Goal: Find contact information: Find contact information

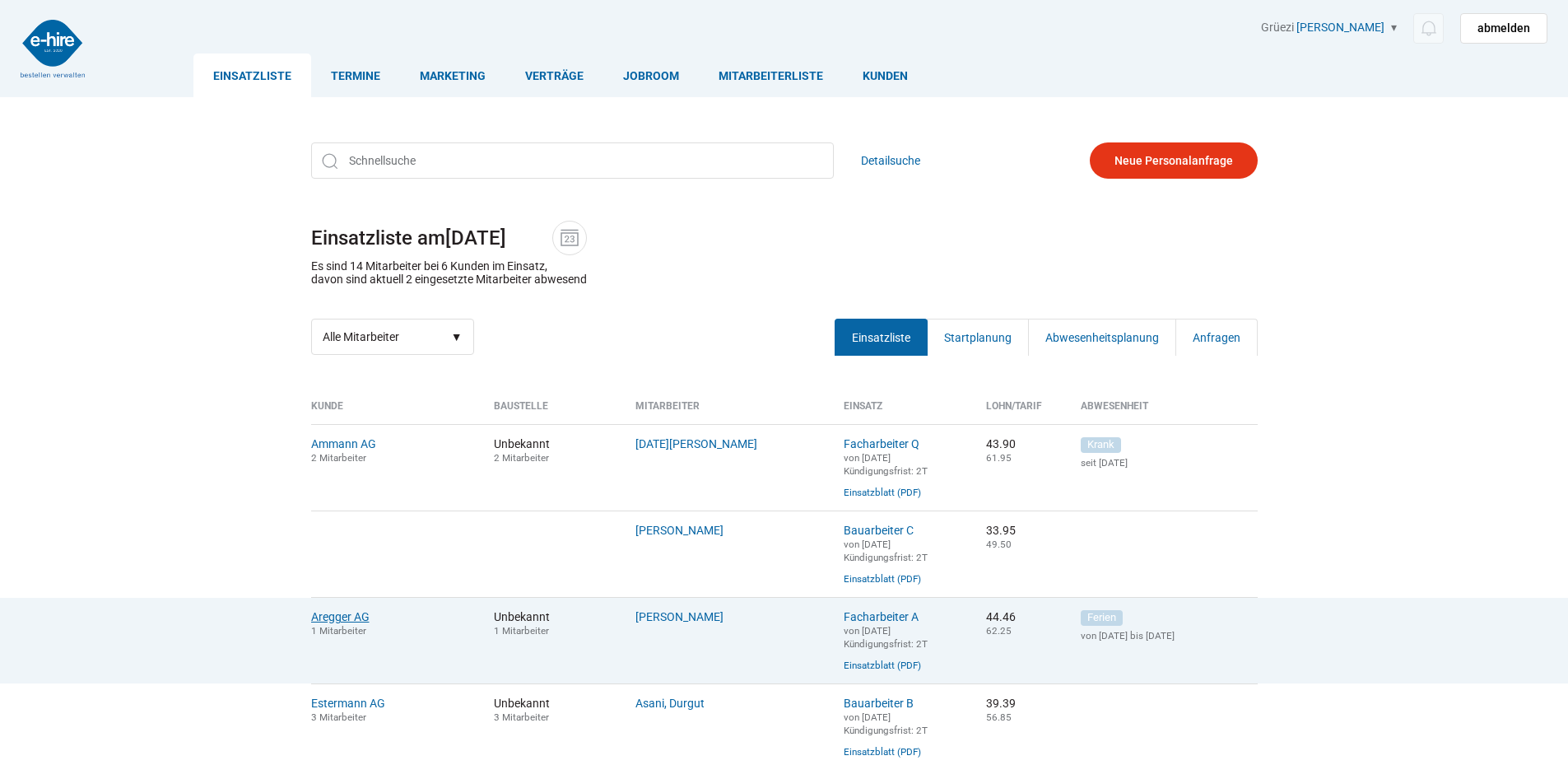
click at [339, 623] on link "Aregger AG" at bounding box center [340, 617] width 58 height 13
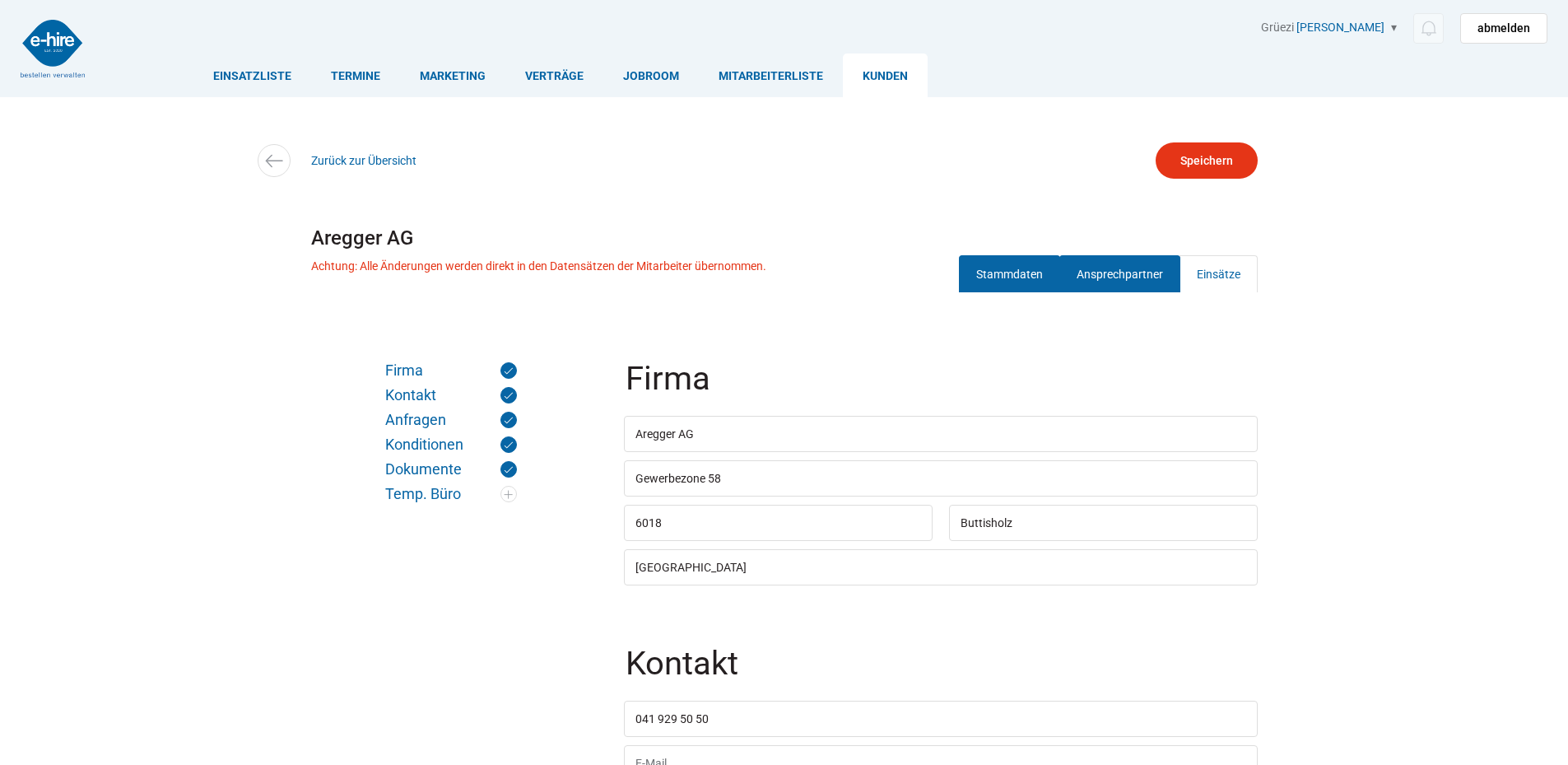
click at [1135, 276] on link "Ansprechpartner" at bounding box center [1119, 274] width 121 height 37
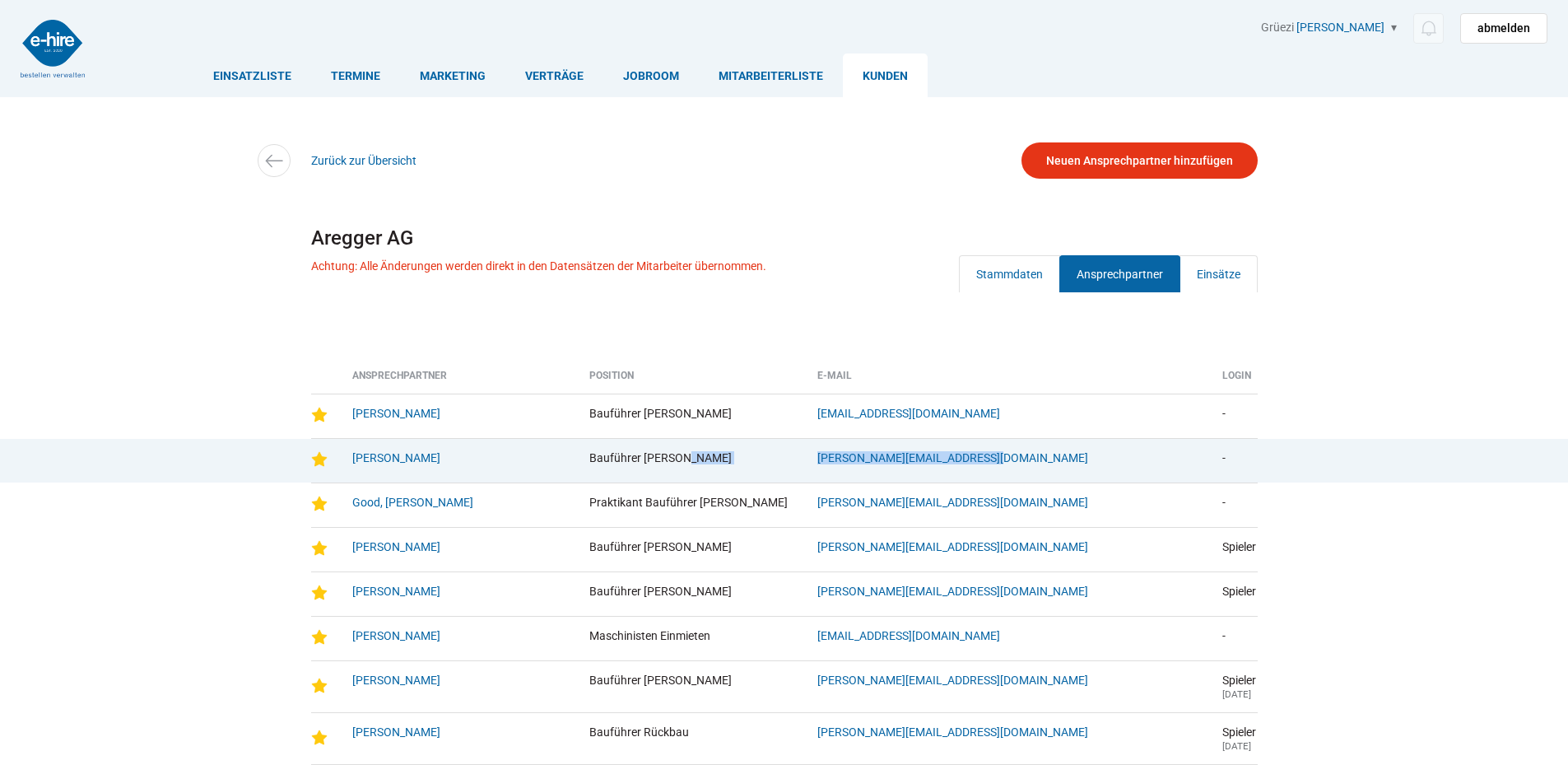
drag, startPoint x: 981, startPoint y: 462, endPoint x: 745, endPoint y: 464, distance: 236.0
click at [745, 464] on tr "Fischer, Michael Bauführer Hochbau michael.fischer@aregger-ag.ch -" at bounding box center [784, 460] width 946 height 45
copy tr "Bauführer Hochbau michael.fischer@aregger-ag.ch"
click at [377, 459] on link "Fischer, Michael" at bounding box center [396, 458] width 88 height 13
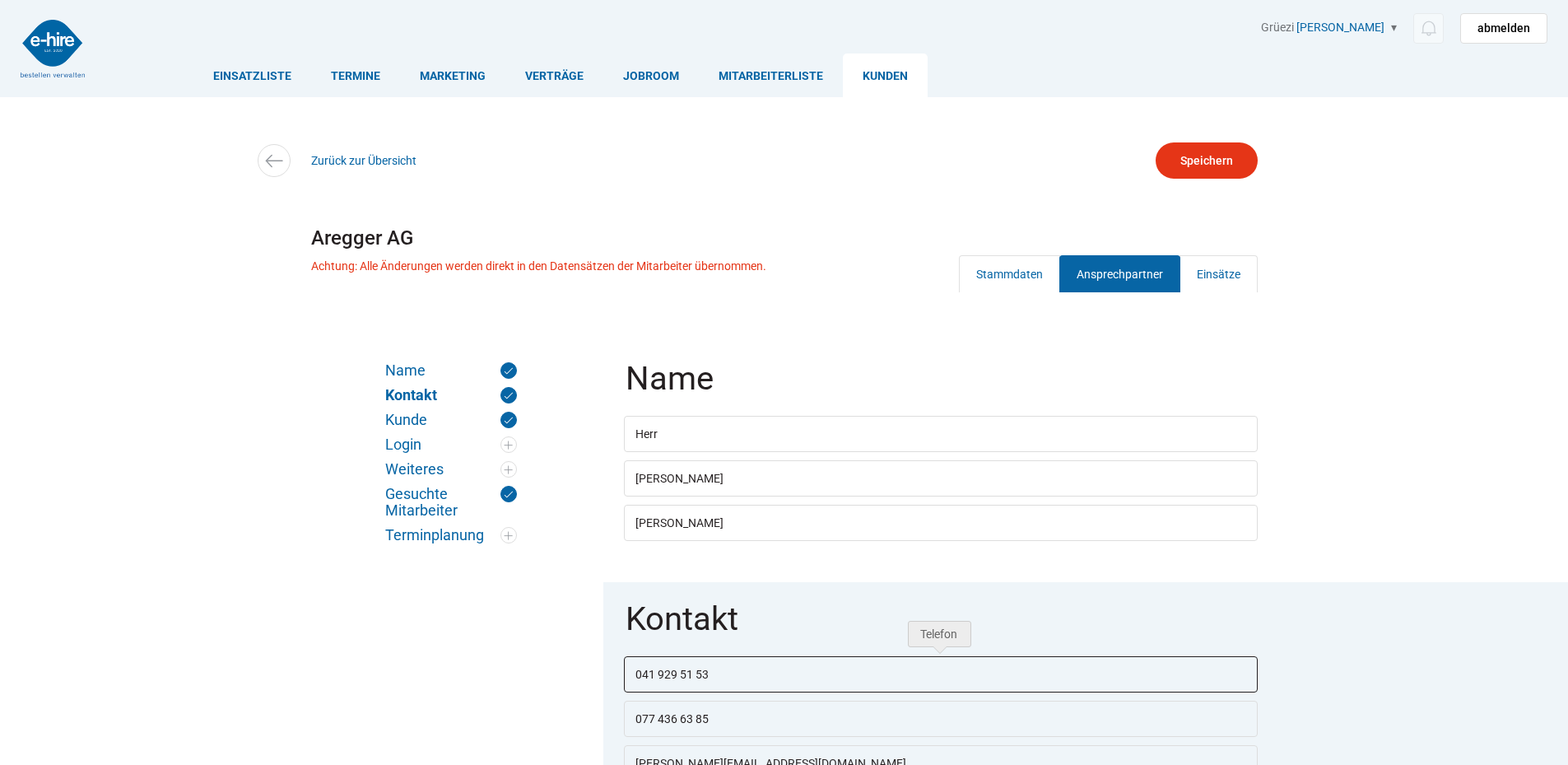
drag, startPoint x: 740, startPoint y: 665, endPoint x: 655, endPoint y: 691, distance: 88.9
click at [625, 675] on input "041 929 51 53" at bounding box center [941, 674] width 634 height 36
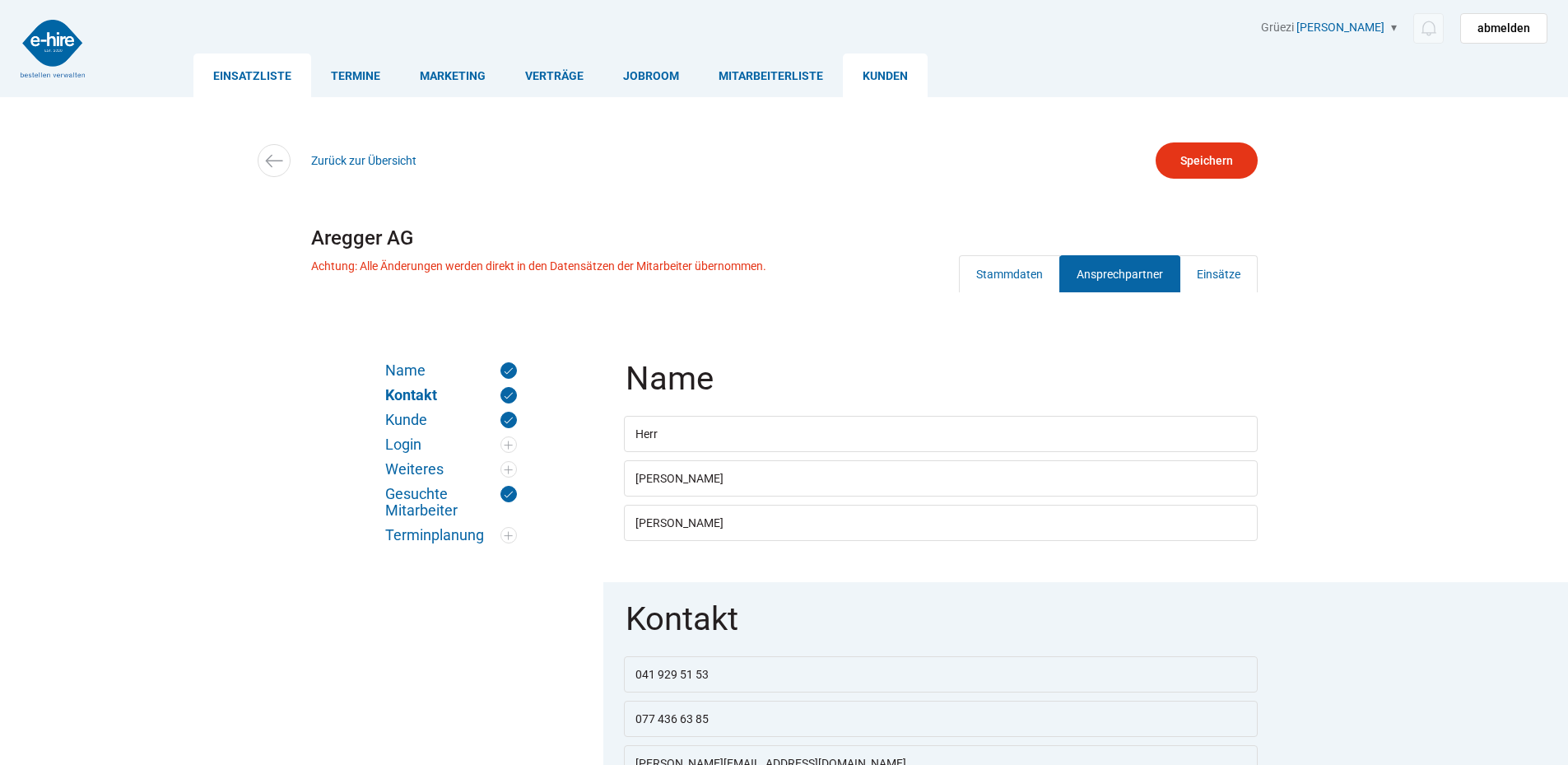
click at [272, 70] on link "Einsatzliste" at bounding box center [252, 75] width 118 height 44
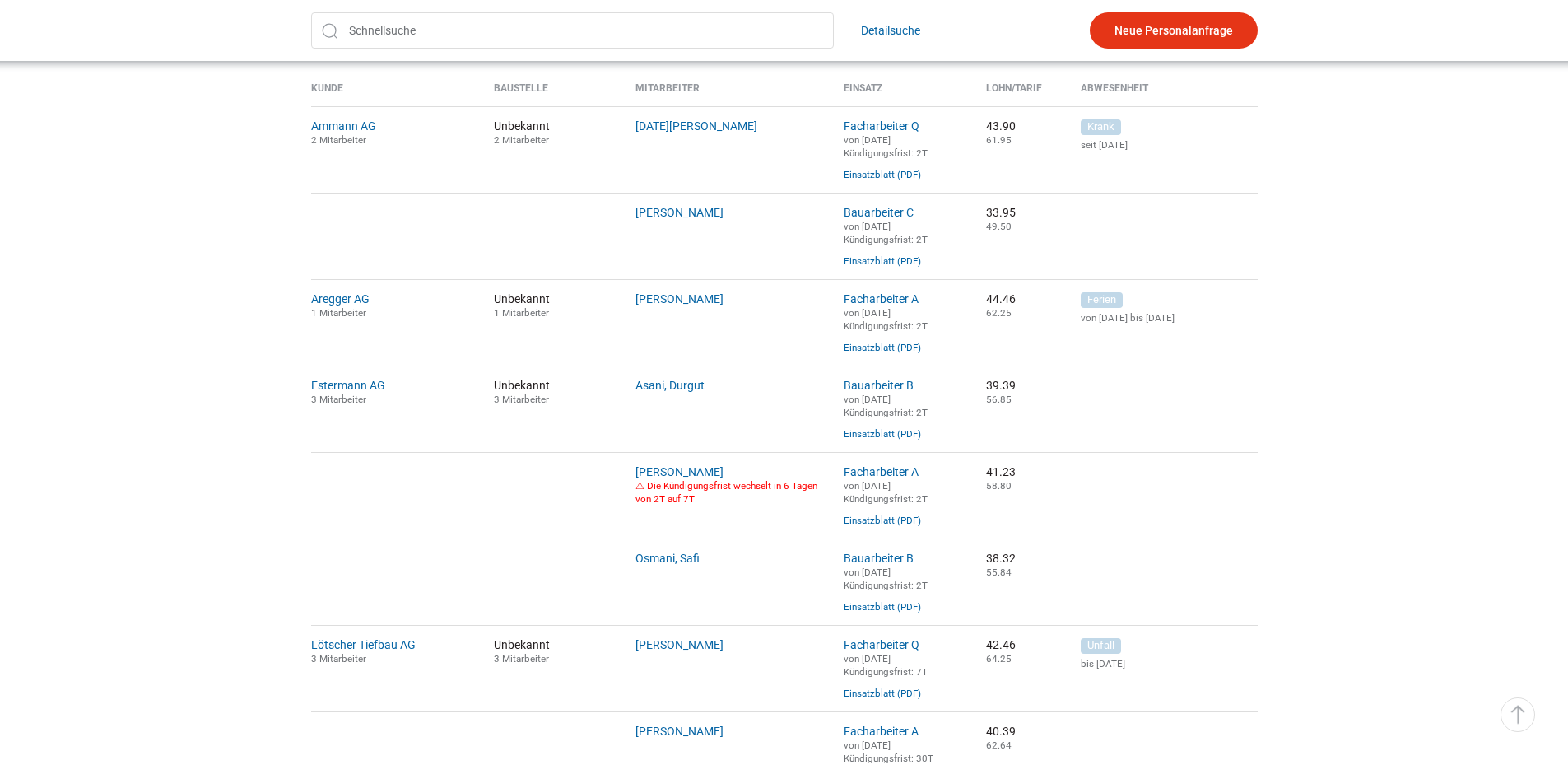
scroll to position [329, 0]
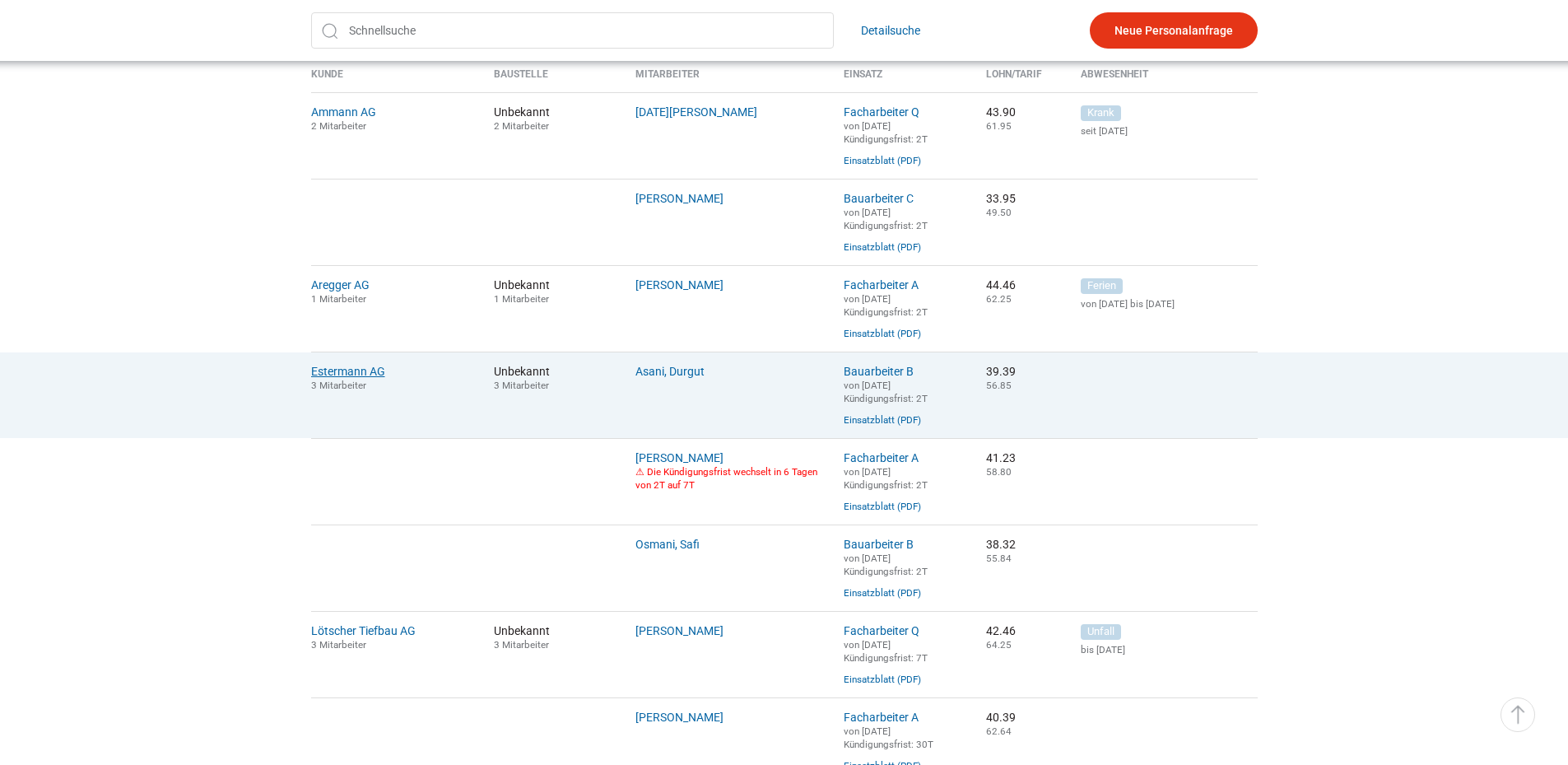
click at [345, 376] on link "Estermann AG" at bounding box center [348, 371] width 74 height 13
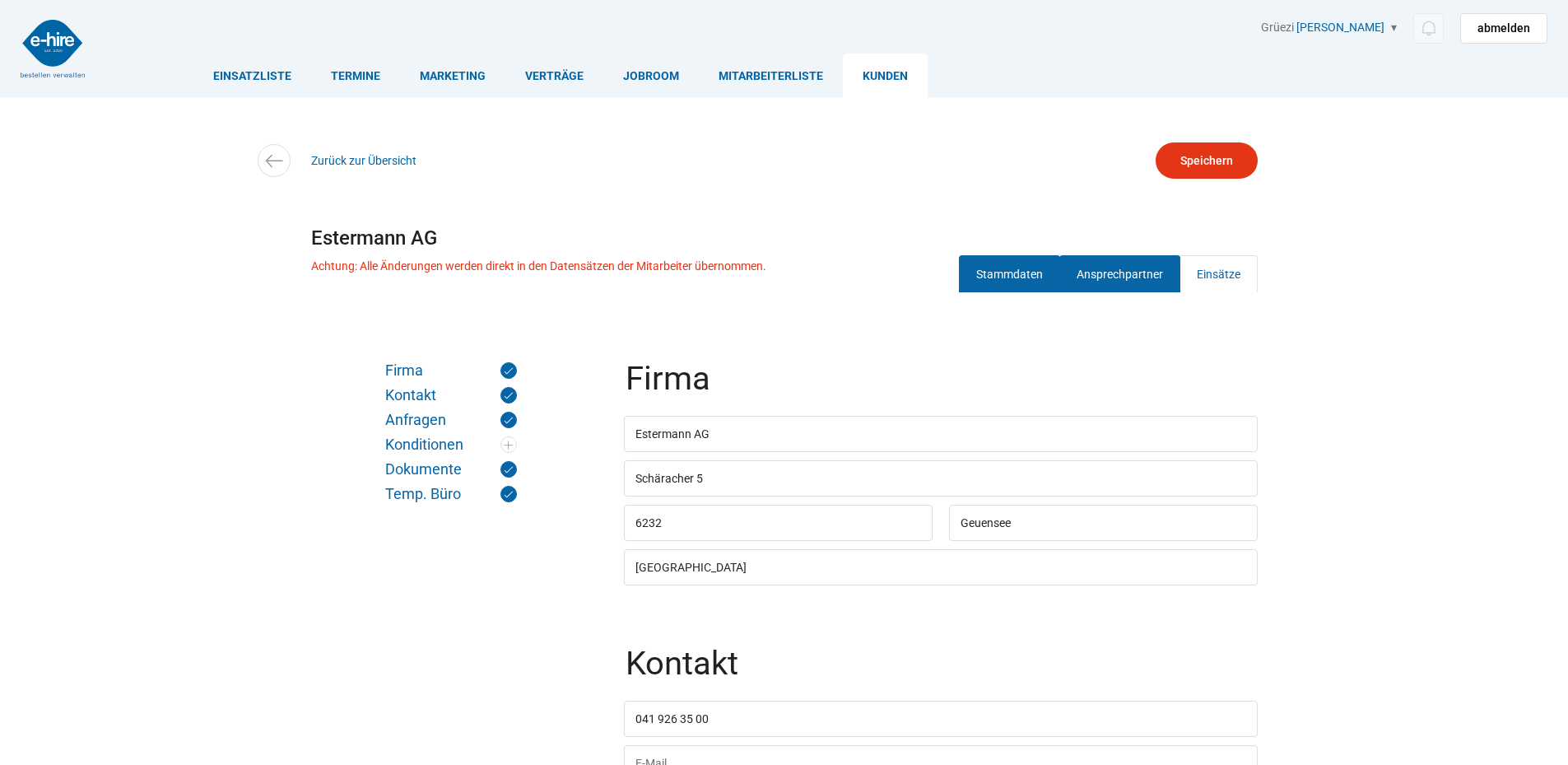
click at [1096, 289] on link "Ansprechpartner" at bounding box center [1119, 274] width 121 height 37
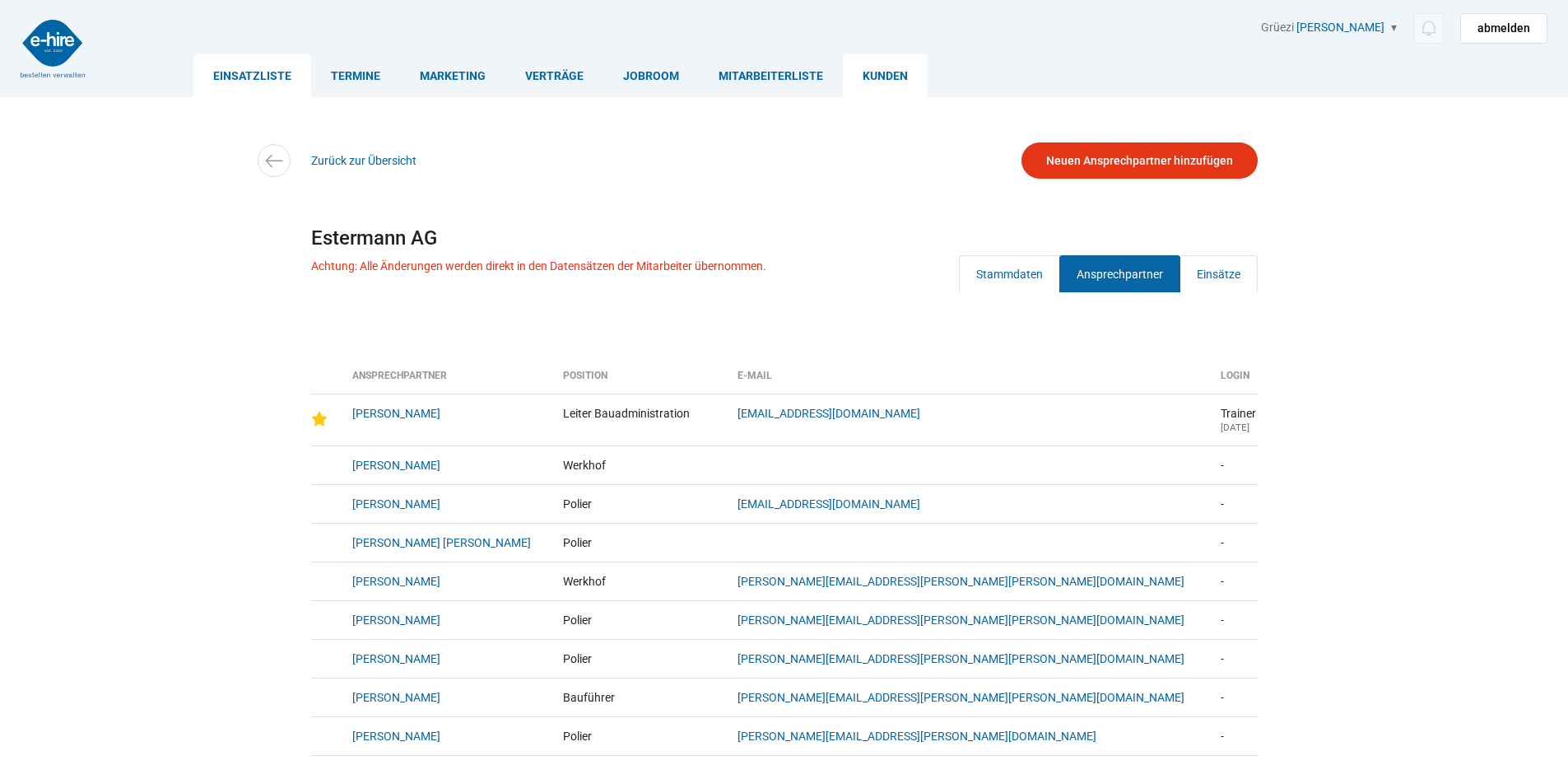
click at [238, 78] on link "Einsatzliste" at bounding box center [252, 75] width 118 height 44
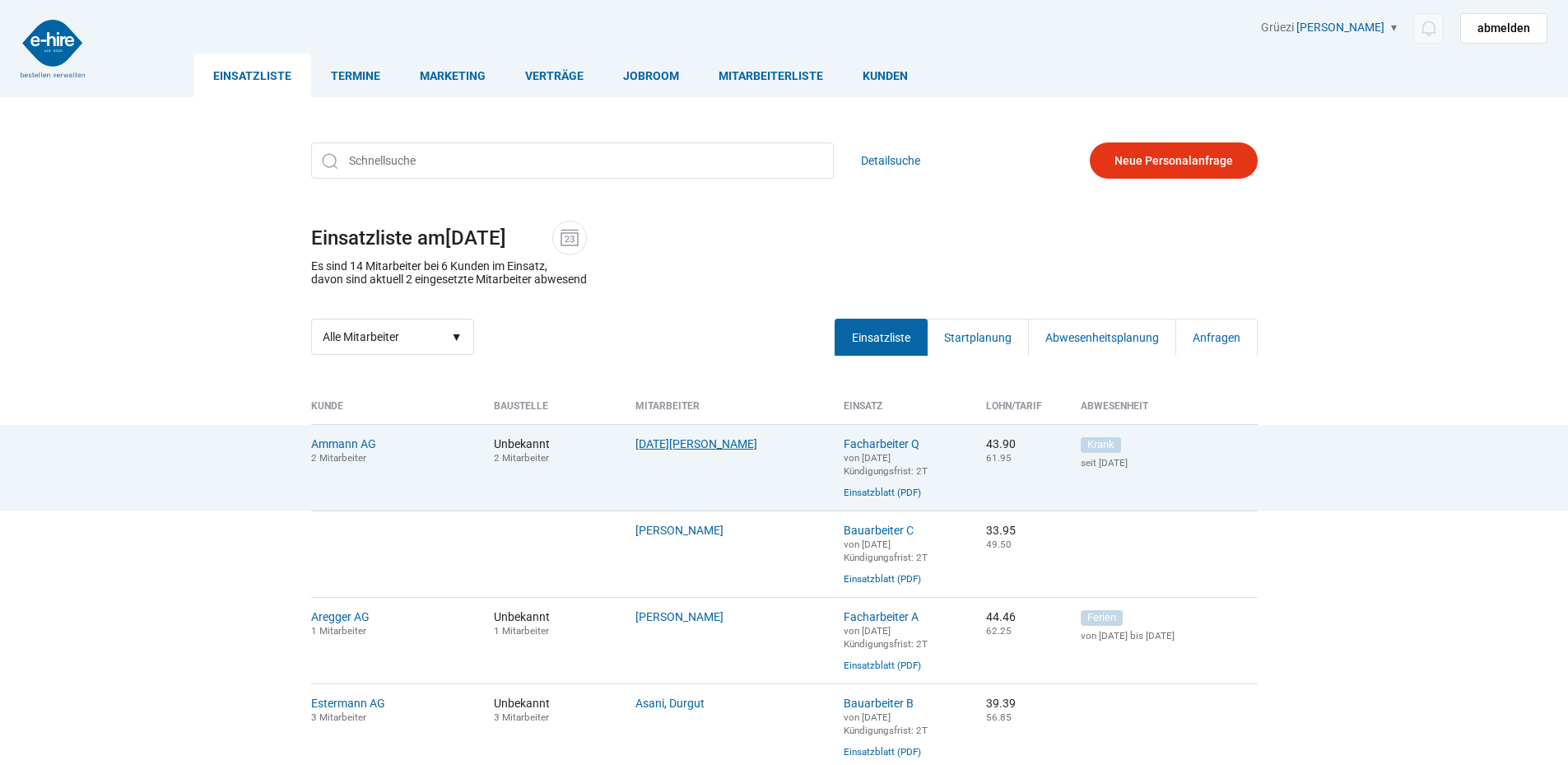
click at [674, 451] on link "[DATE][PERSON_NAME]" at bounding box center [696, 444] width 121 height 13
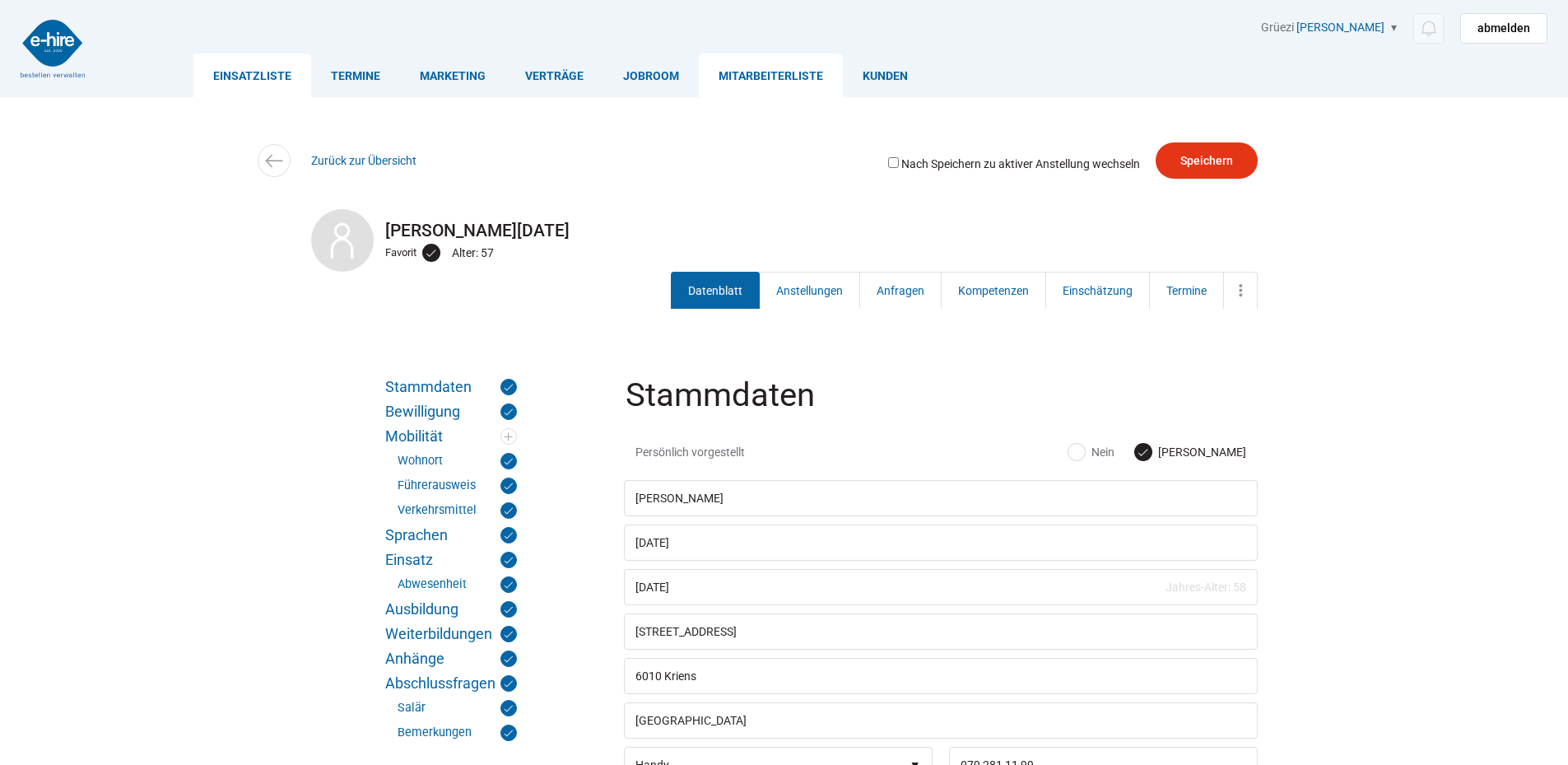
click at [258, 70] on link "Einsatzliste" at bounding box center [252, 75] width 118 height 44
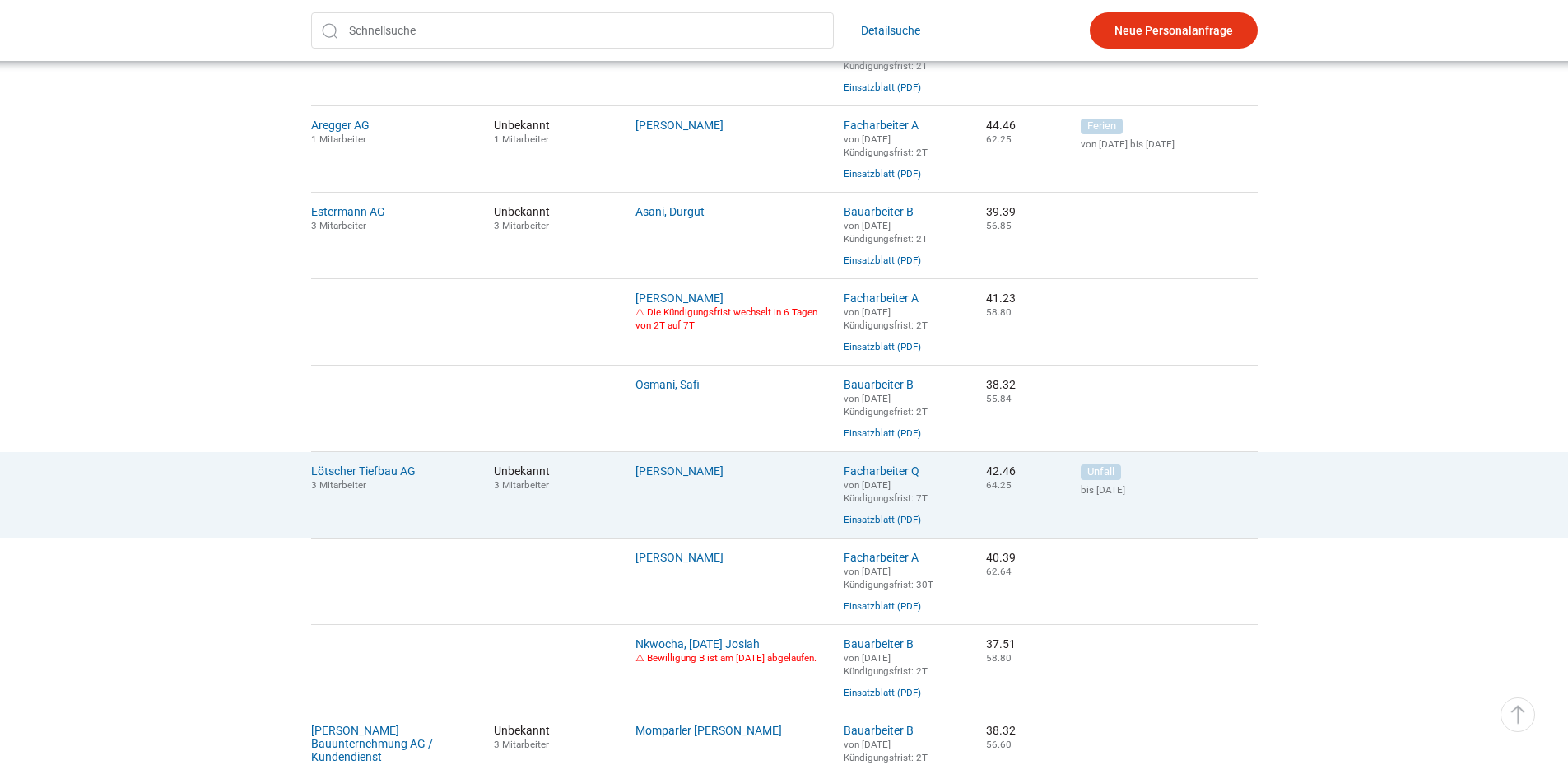
scroll to position [577, 0]
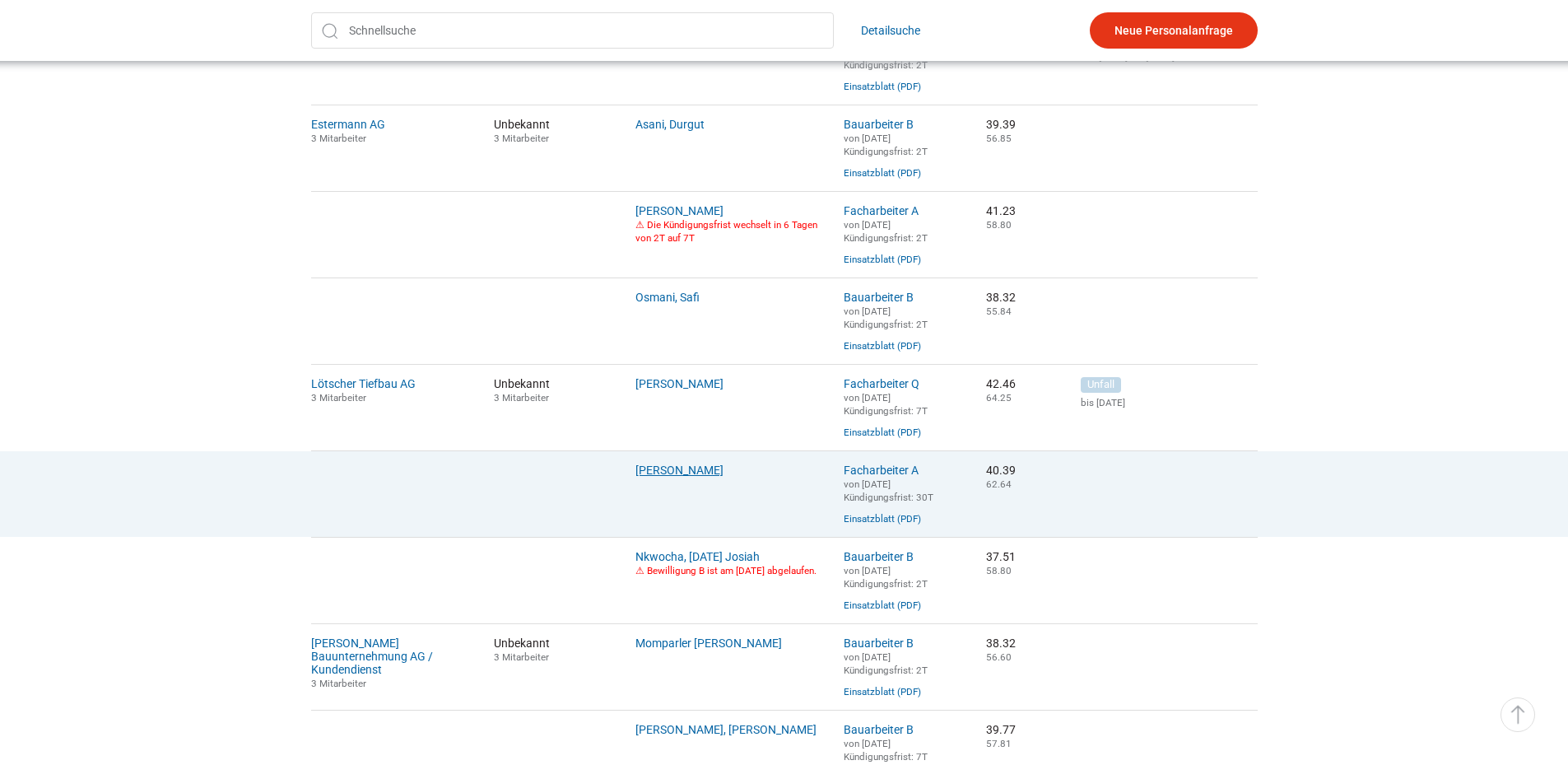
click at [672, 477] on link "[PERSON_NAME]" at bounding box center [679, 470] width 88 height 13
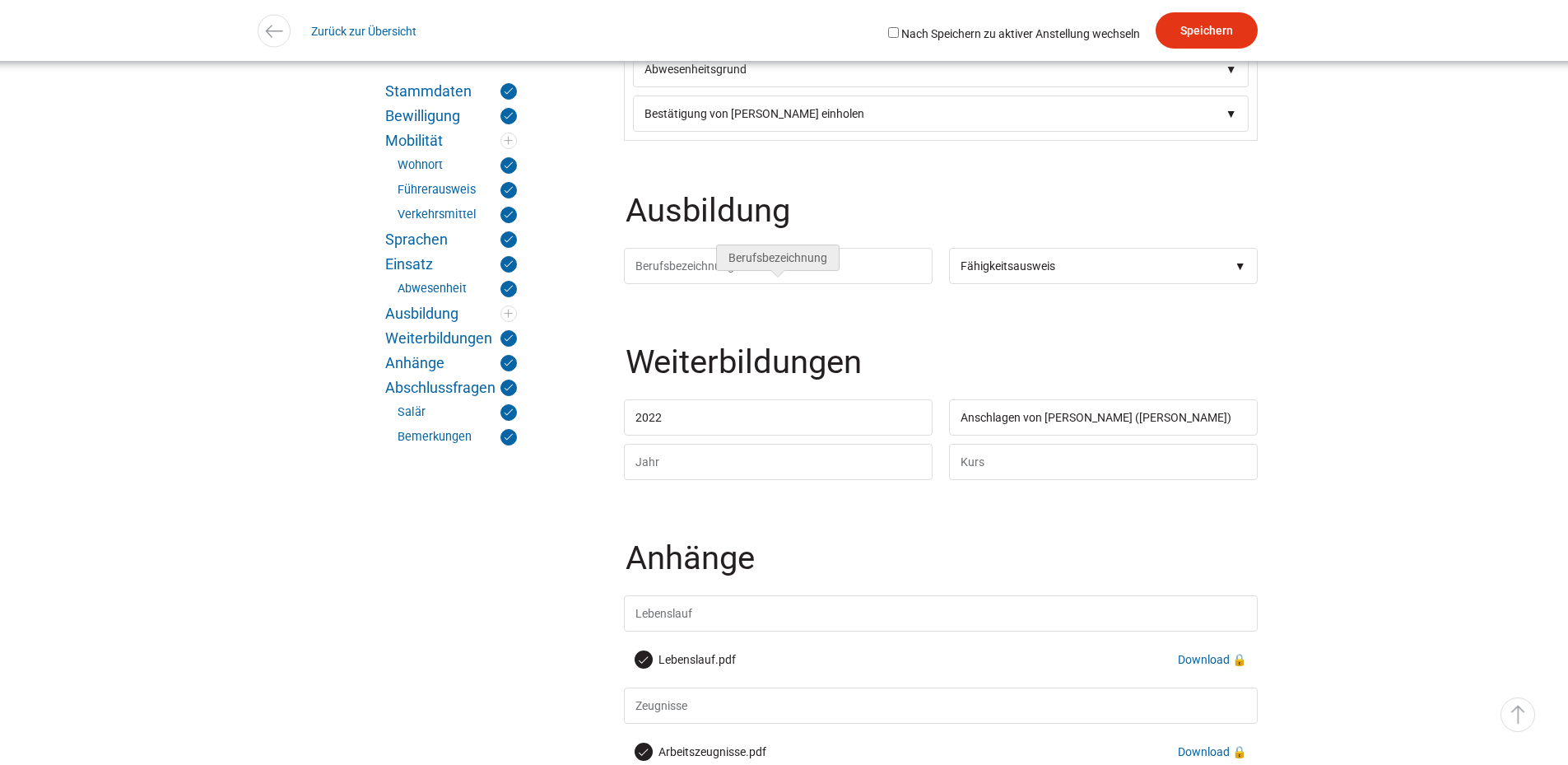
scroll to position [3459, 0]
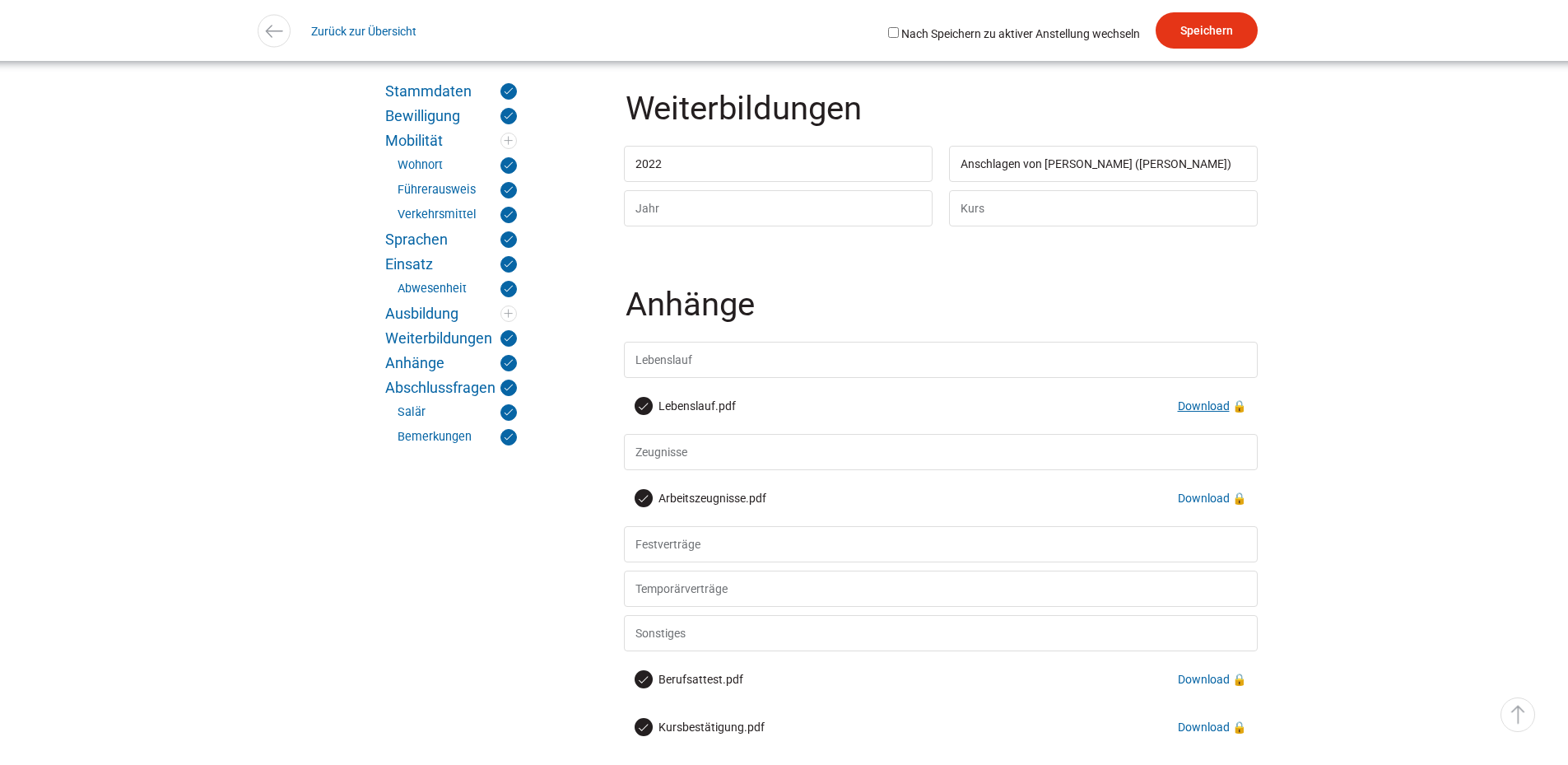
click at [1208, 413] on link "Download" at bounding box center [1204, 406] width 52 height 13
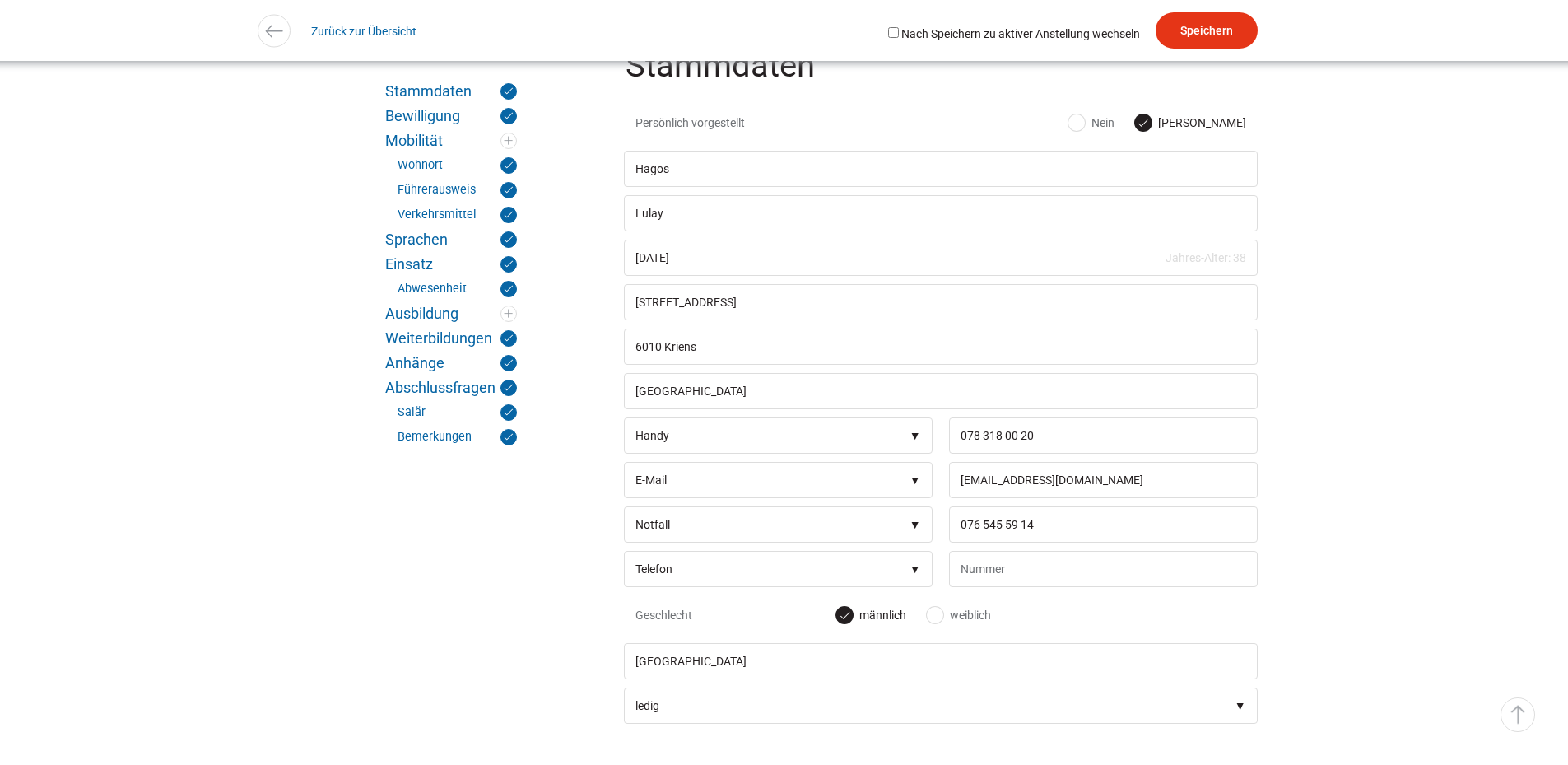
scroll to position [0, 0]
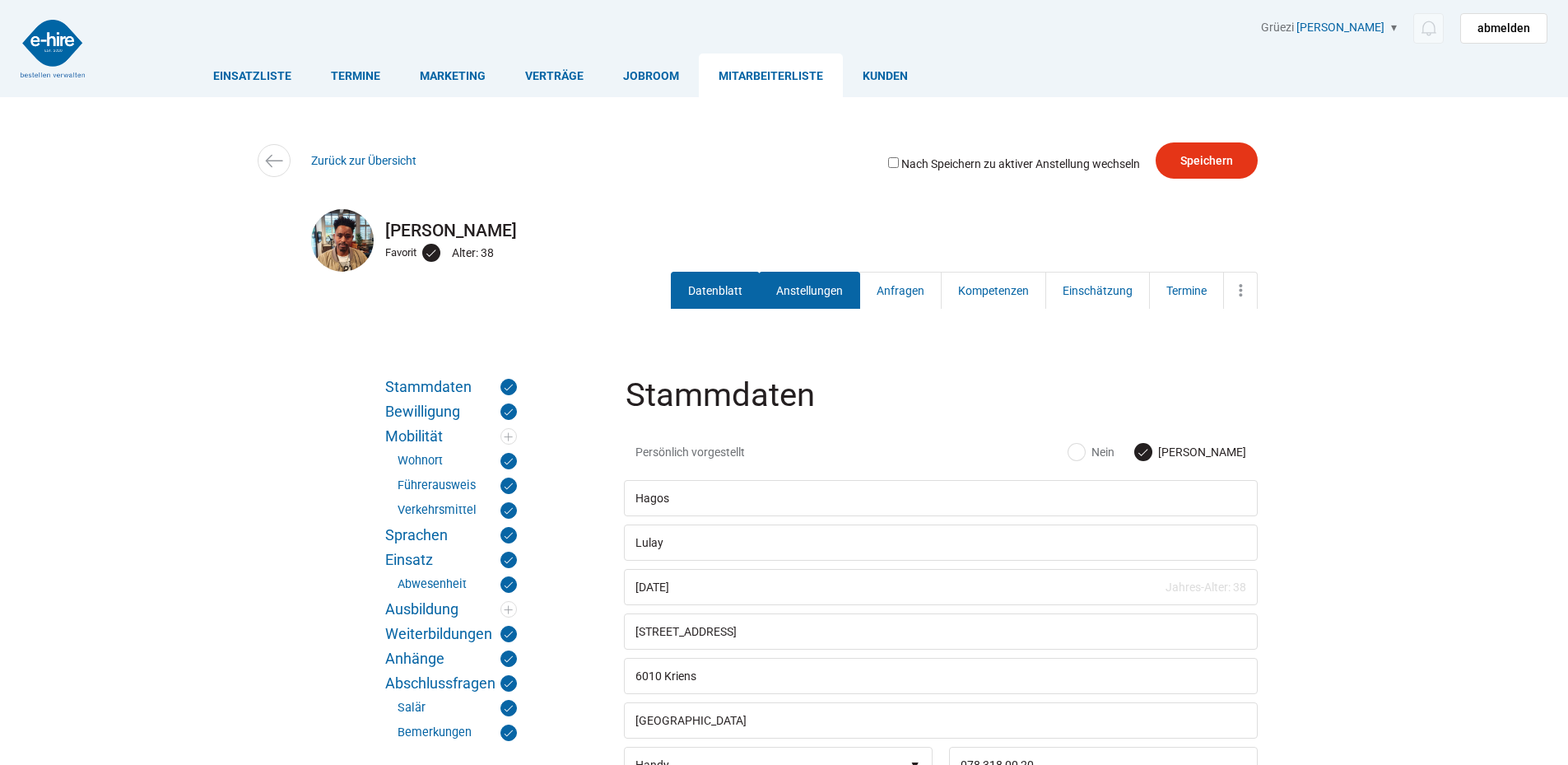
click at [825, 281] on link "Anstellungen" at bounding box center [809, 290] width 101 height 37
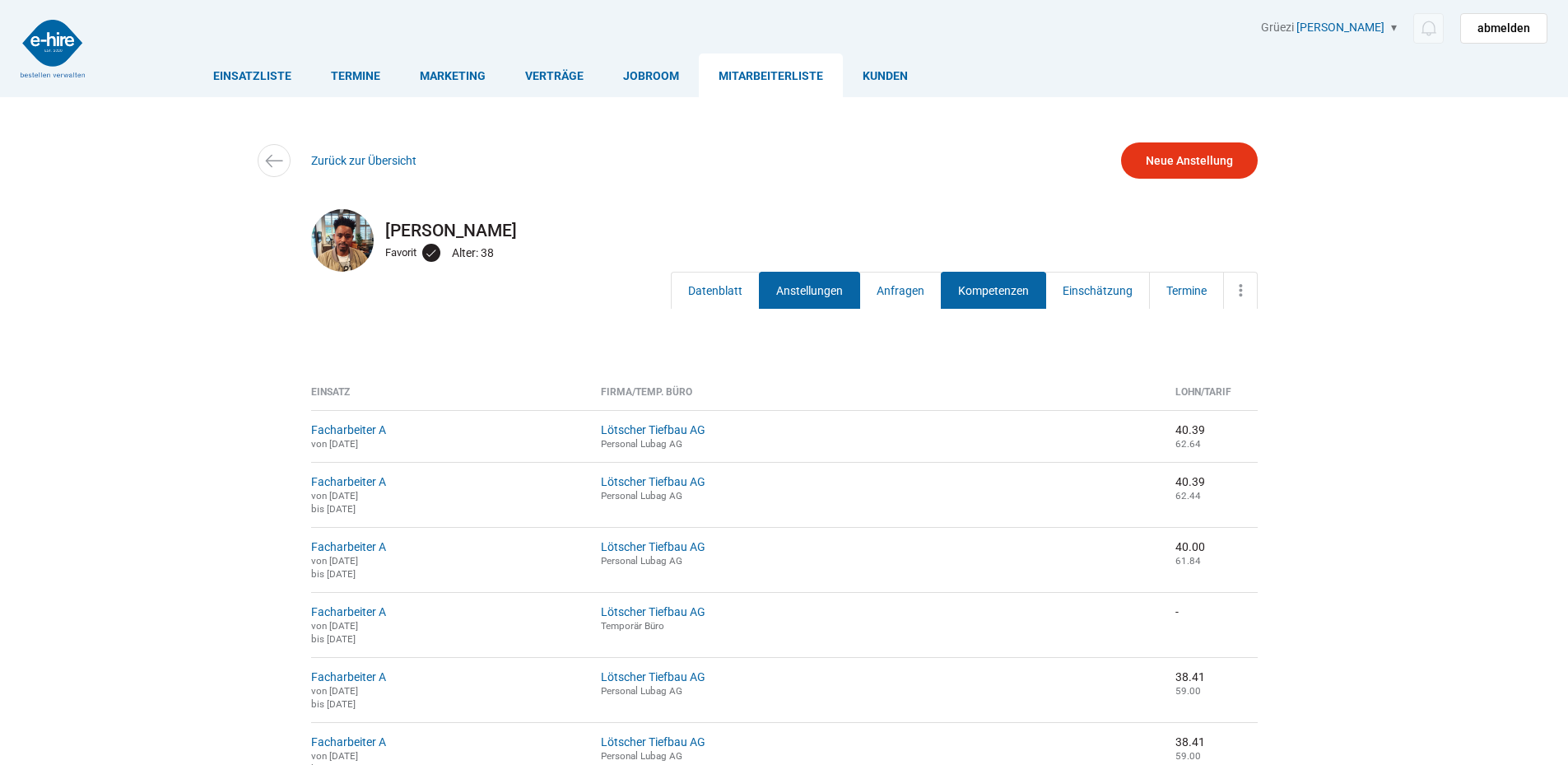
click at [1008, 297] on link "Kompetenzen" at bounding box center [993, 290] width 106 height 37
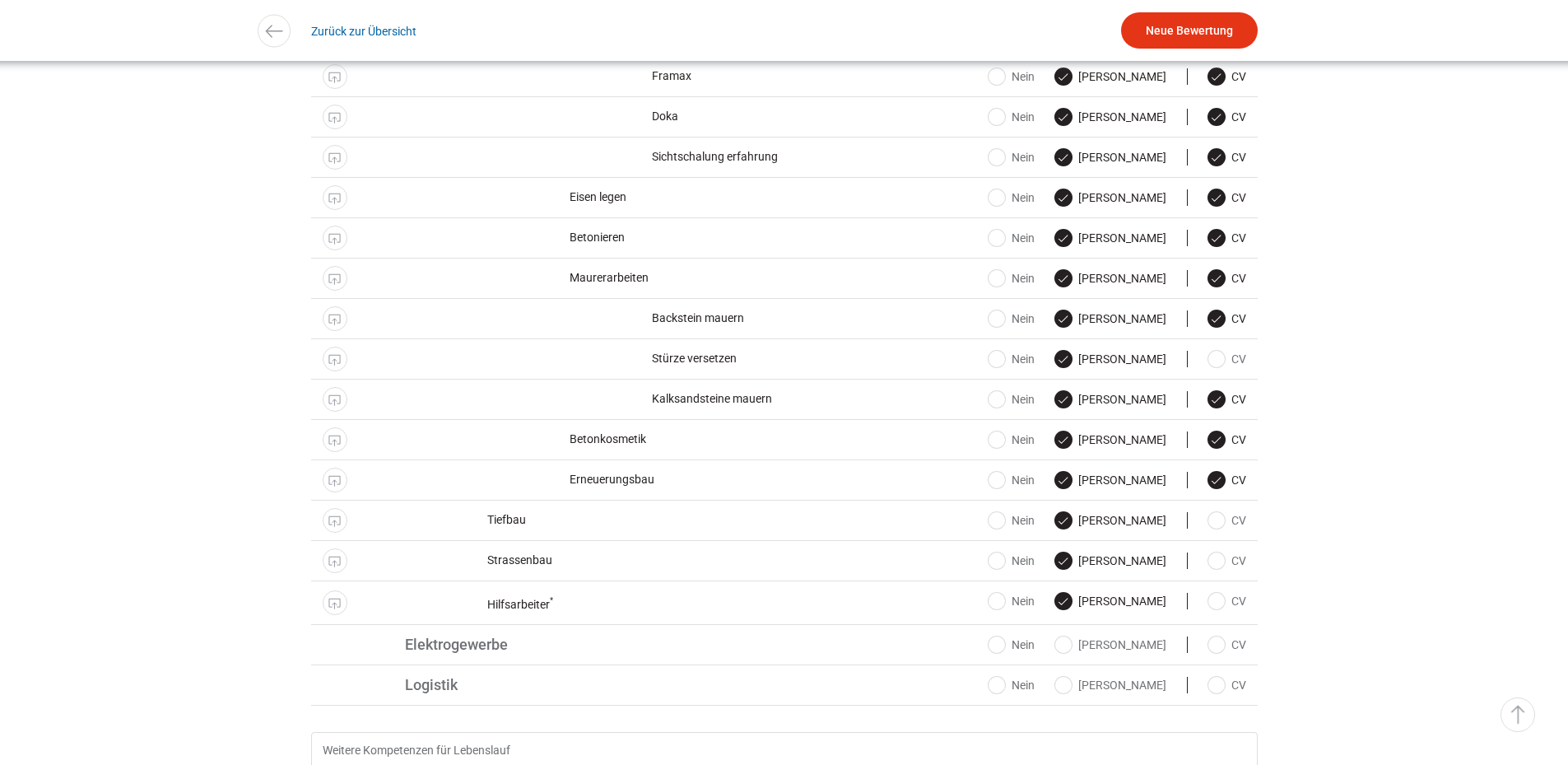
scroll to position [772, 0]
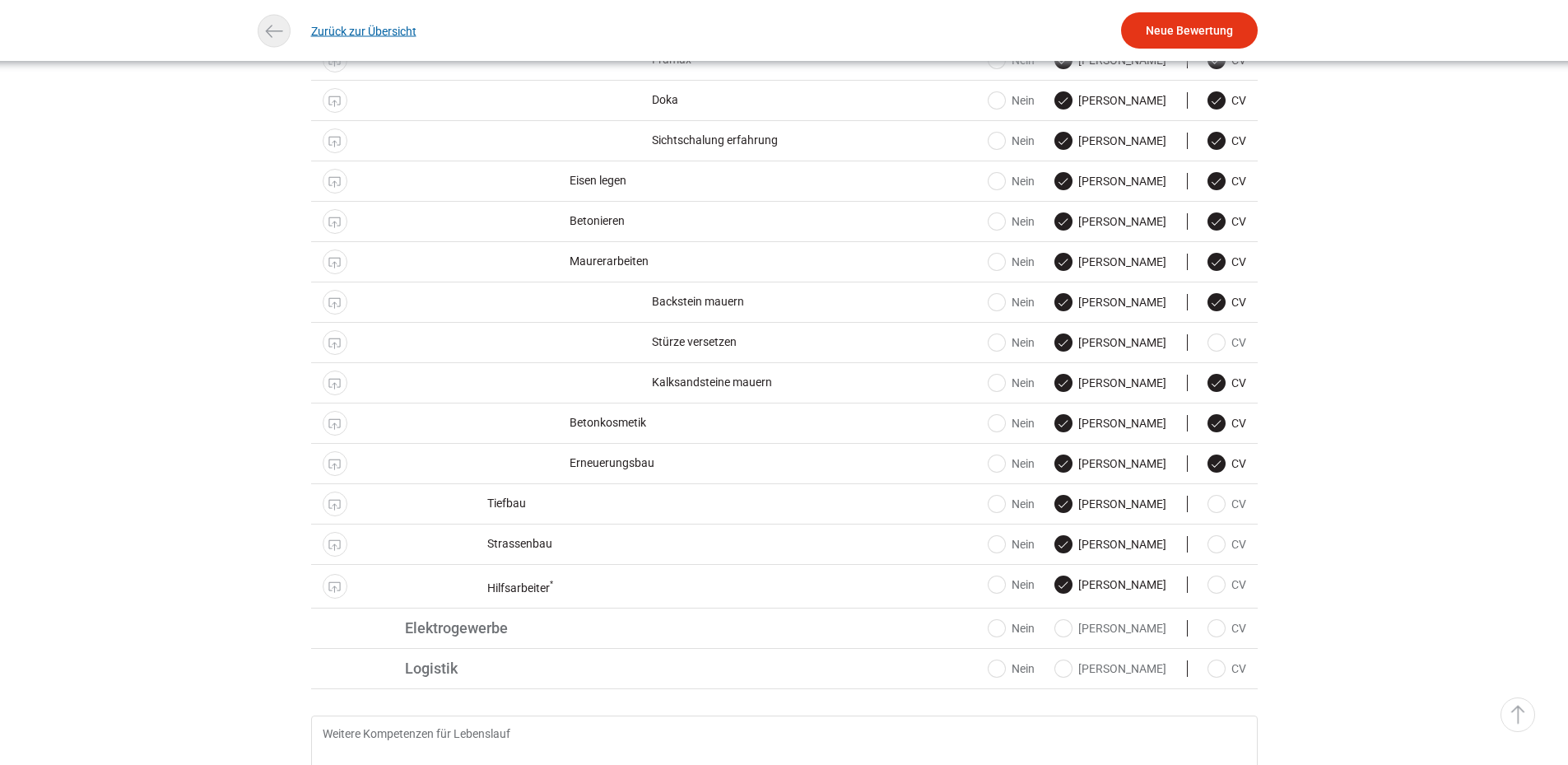
click at [339, 32] on link "Zurück zur Übersicht" at bounding box center [364, 31] width 106 height 37
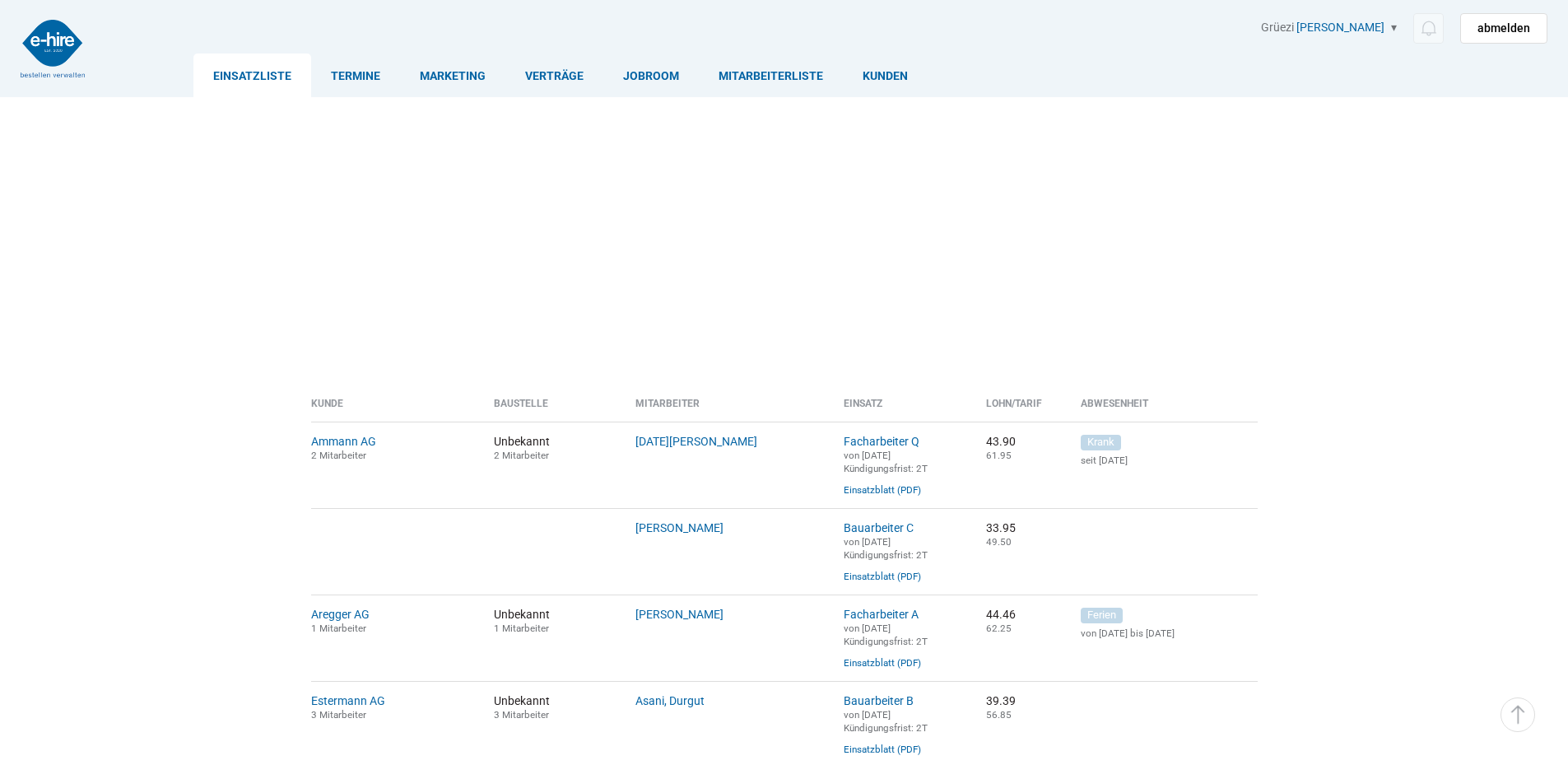
scroll to position [577, 0]
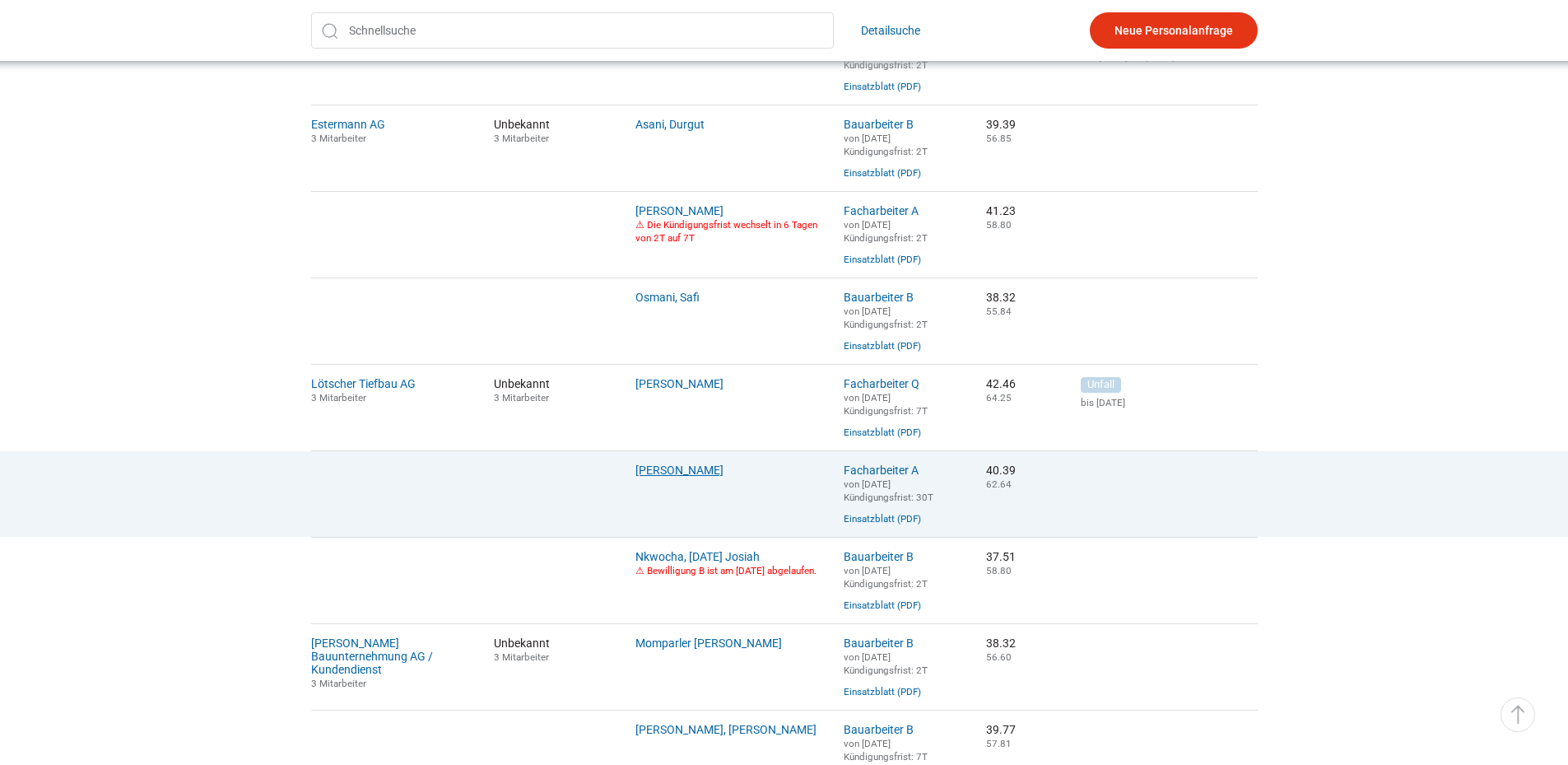
click at [652, 477] on link "[PERSON_NAME]" at bounding box center [679, 470] width 88 height 13
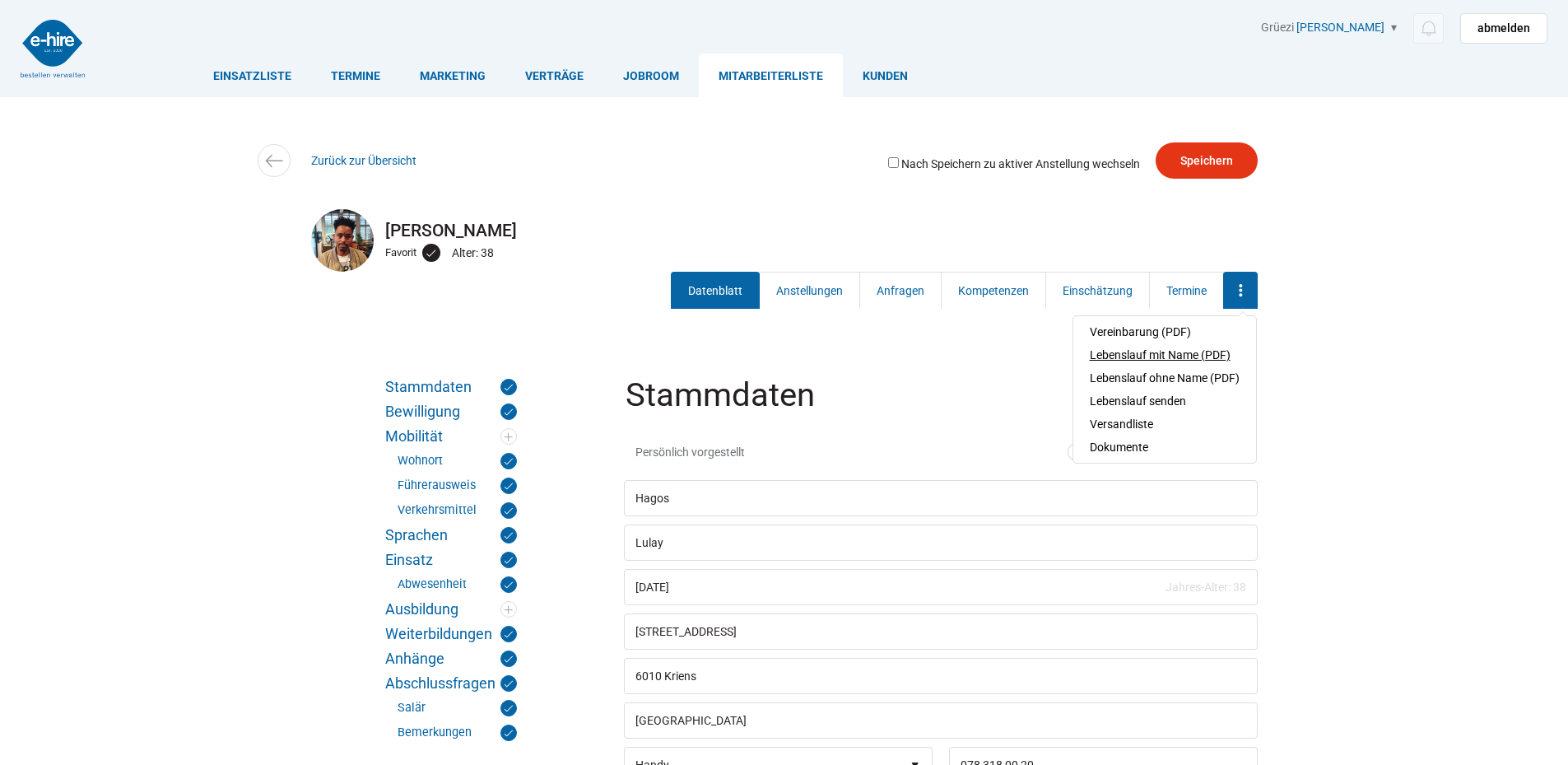
click at [1175, 353] on link "Lebenslauf mit Name (PDF)" at bounding box center [1165, 354] width 150 height 23
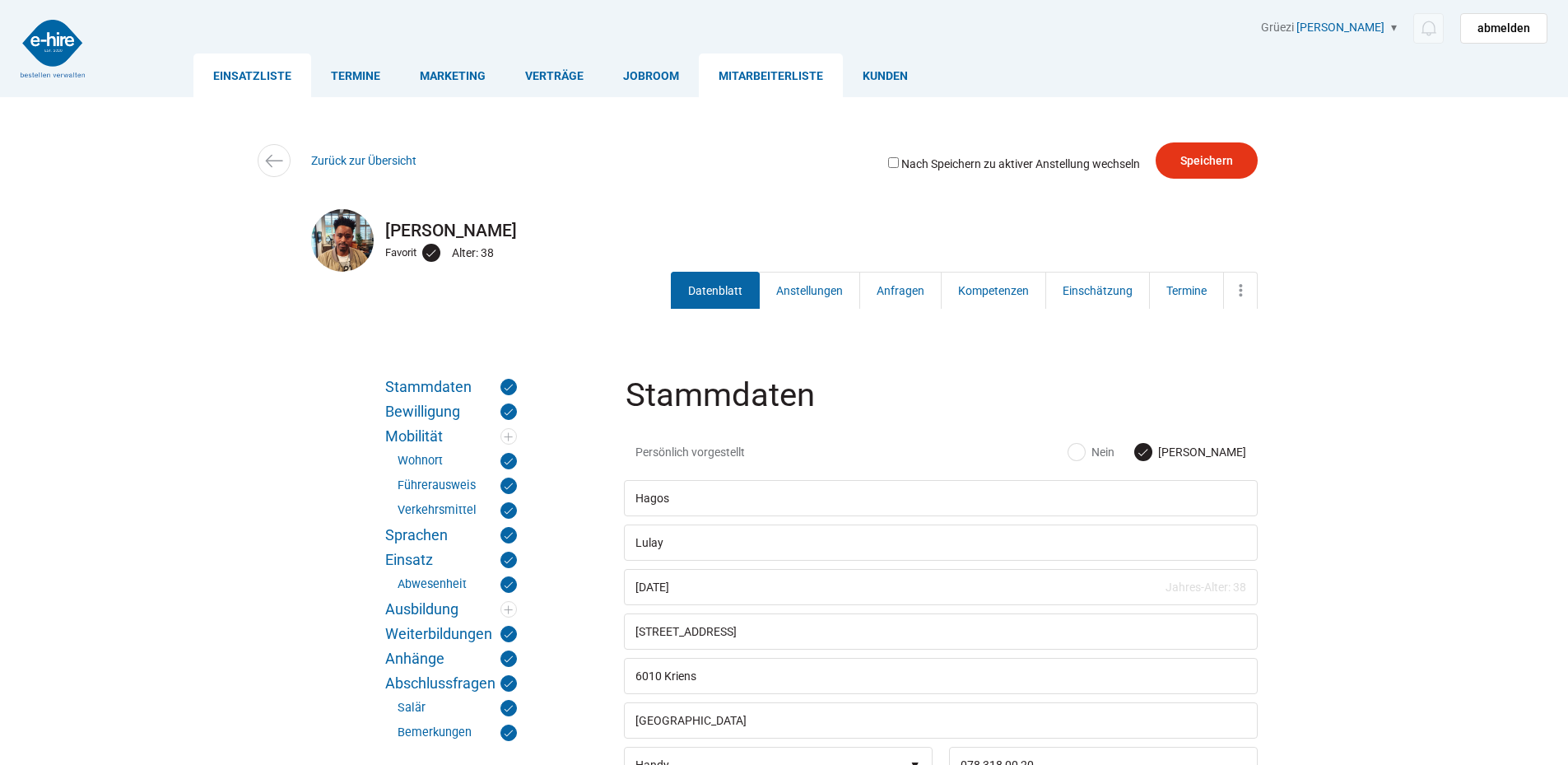
click at [231, 71] on link "Einsatzliste" at bounding box center [252, 75] width 118 height 44
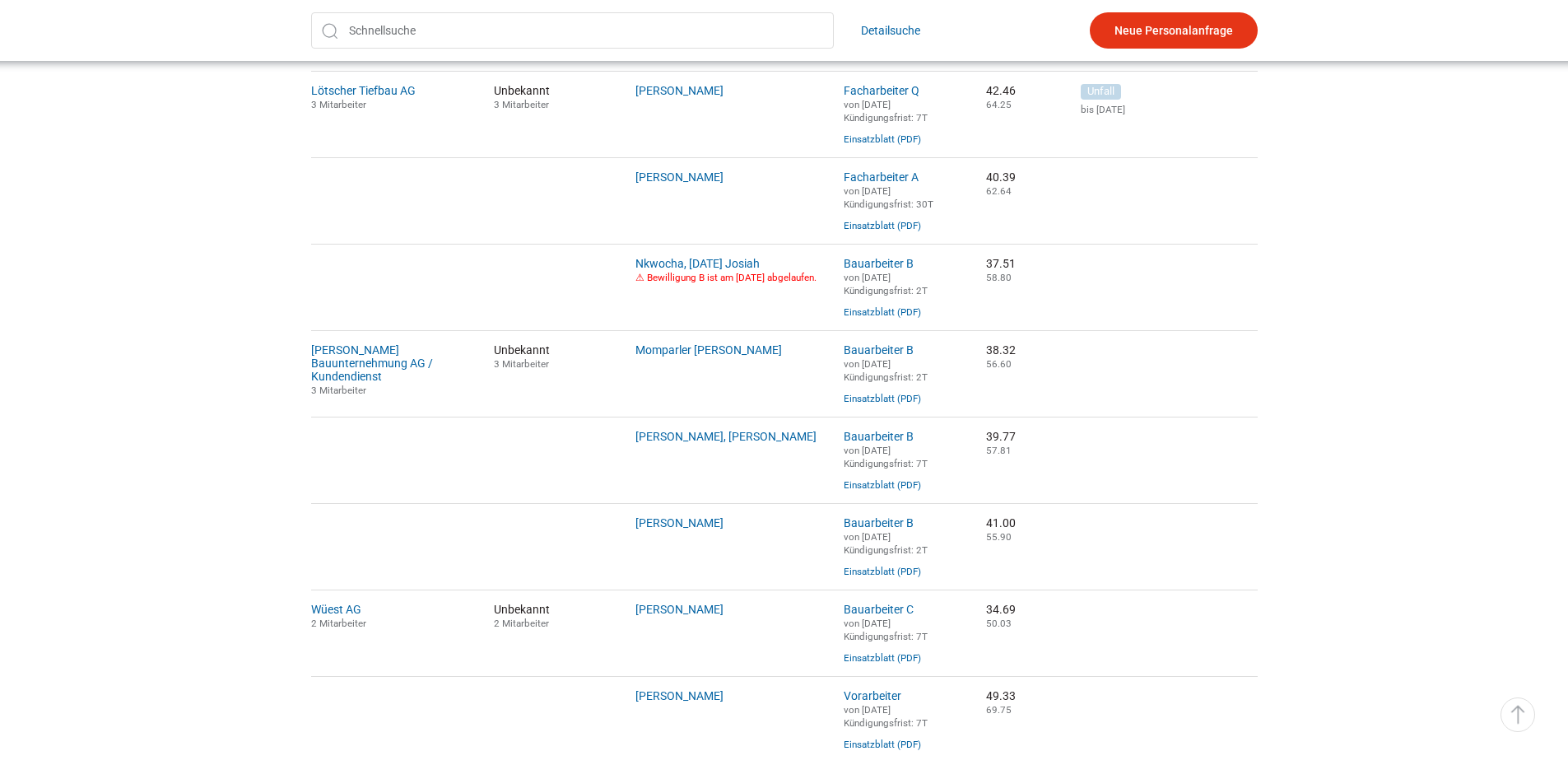
scroll to position [906, 0]
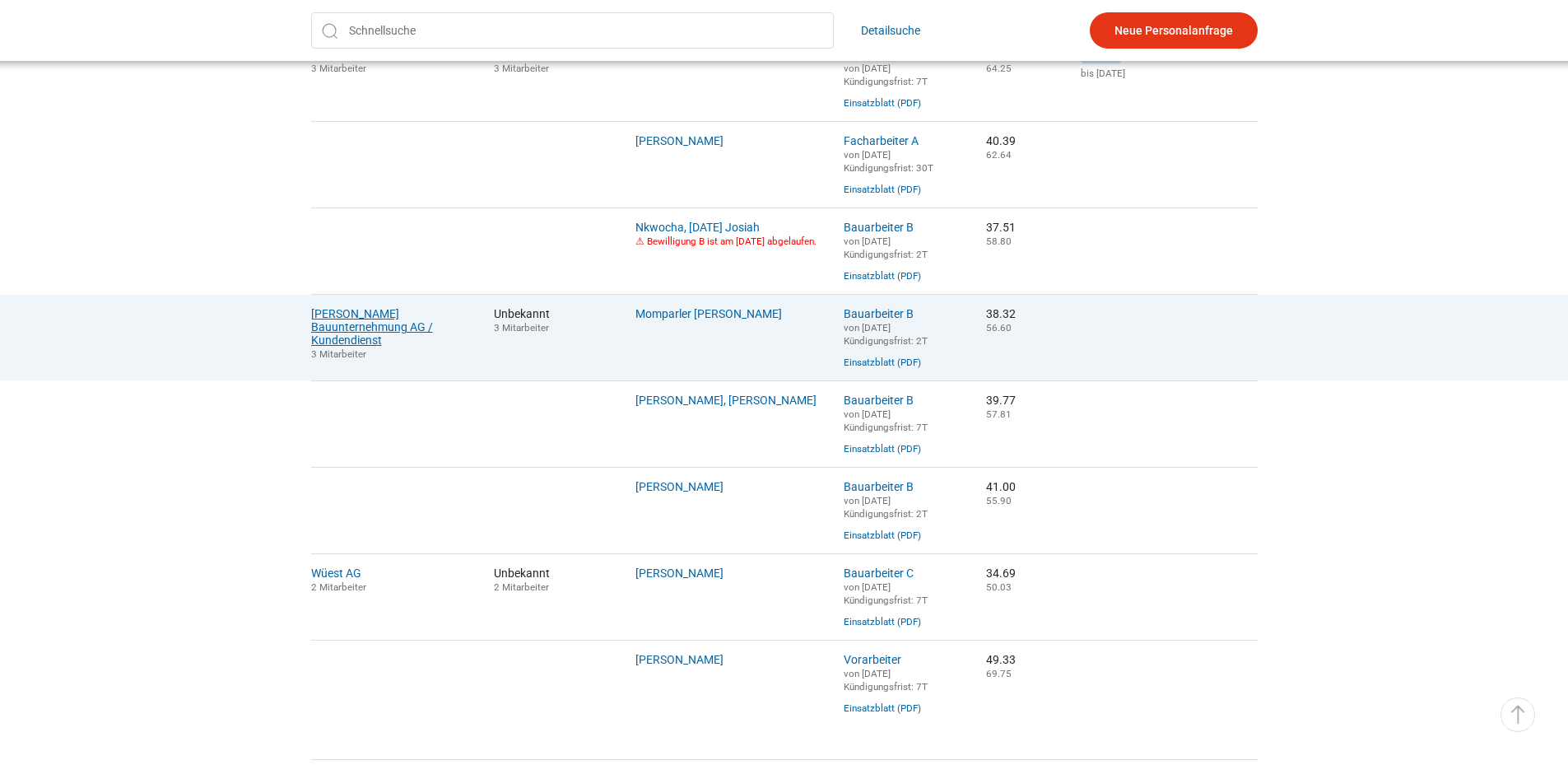
click at [379, 342] on link "[PERSON_NAME] Bauunternehmung AG / Kundendienst" at bounding box center [372, 326] width 121 height 40
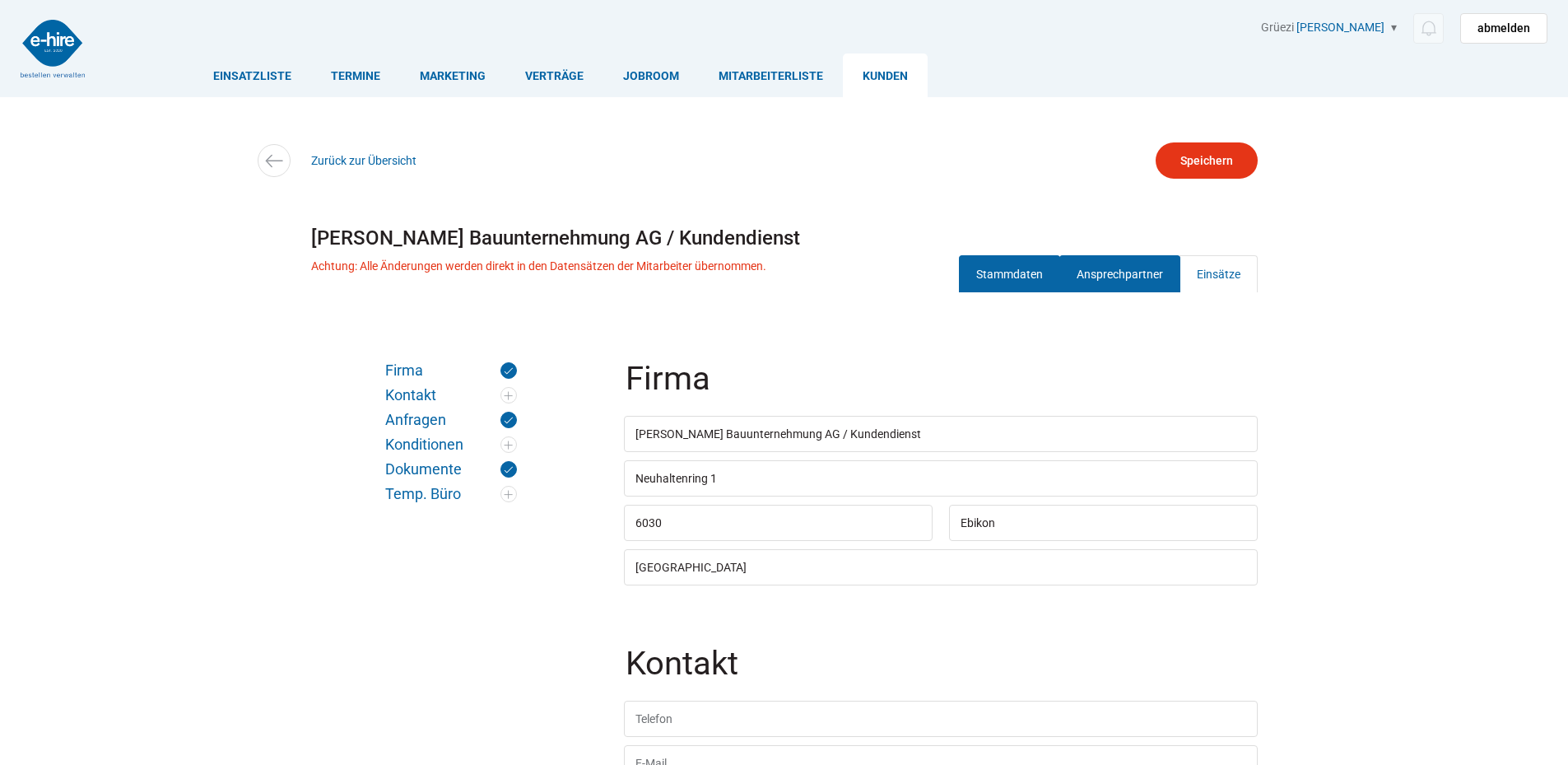
click at [1113, 278] on link "Ansprechpartner" at bounding box center [1119, 274] width 121 height 37
